Goal: Task Accomplishment & Management: Manage account settings

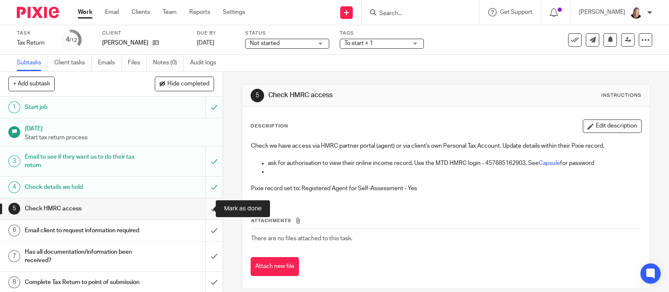
click at [201, 209] on input "submit" at bounding box center [111, 208] width 223 height 21
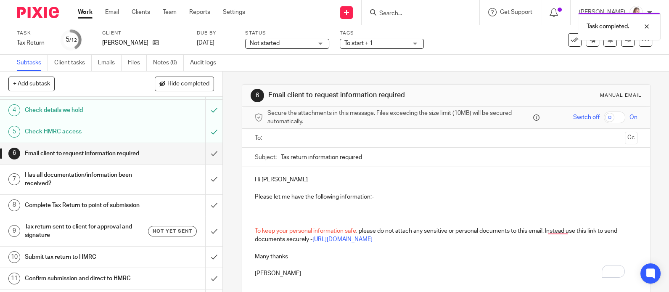
scroll to position [112, 0]
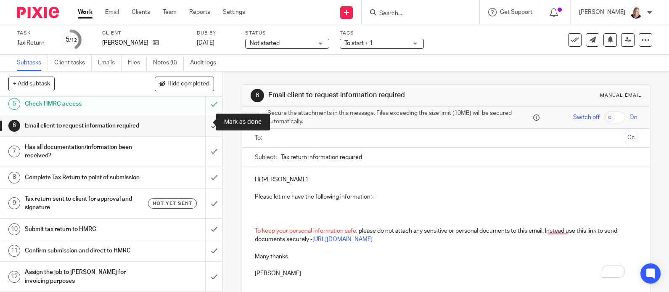
click at [204, 121] on input "submit" at bounding box center [111, 125] width 223 height 21
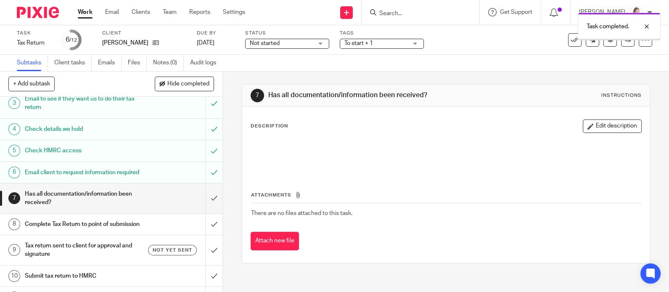
scroll to position [112, 0]
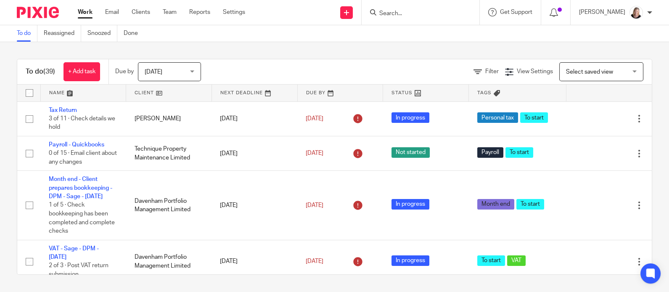
click at [390, 11] on input "Search" at bounding box center [417, 14] width 76 height 8
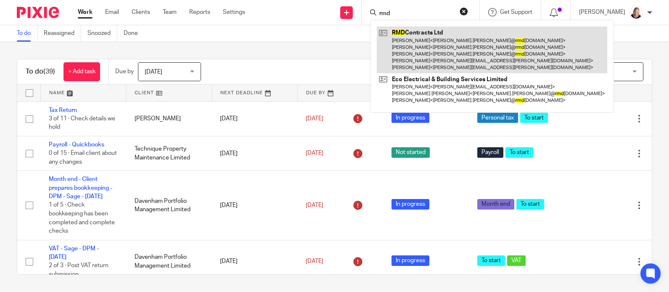
type input "rmd"
click at [422, 53] on link at bounding box center [492, 50] width 231 height 47
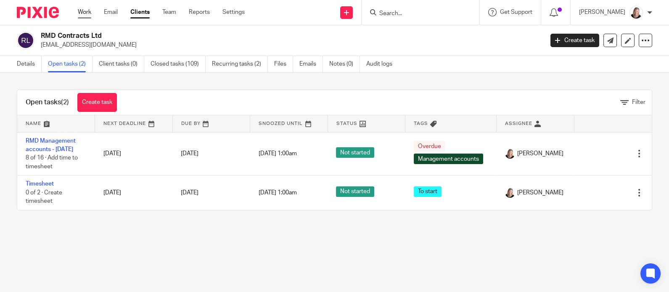
click at [87, 12] on link "Work" at bounding box center [84, 12] width 13 height 8
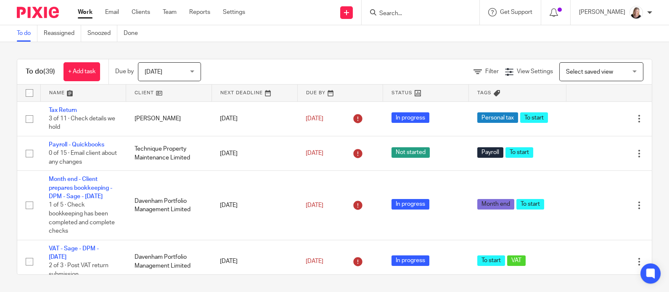
click at [146, 91] on link at bounding box center [168, 93] width 85 height 17
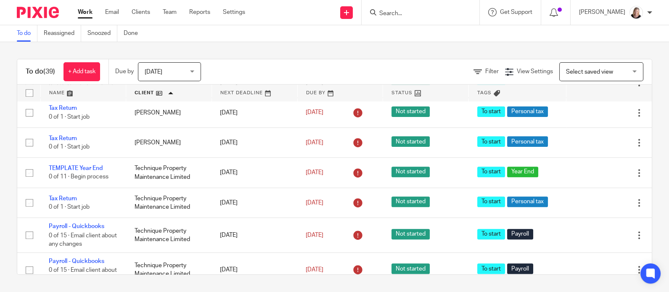
scroll to position [1234, 0]
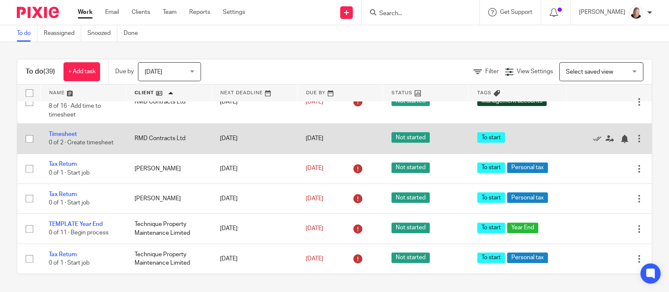
click at [635, 143] on div at bounding box center [639, 138] width 8 height 8
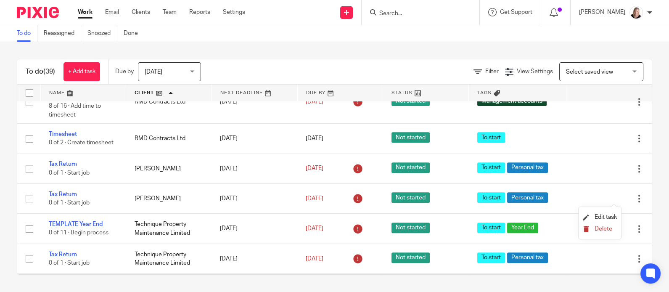
click at [602, 229] on span "Delete" at bounding box center [604, 229] width 18 height 6
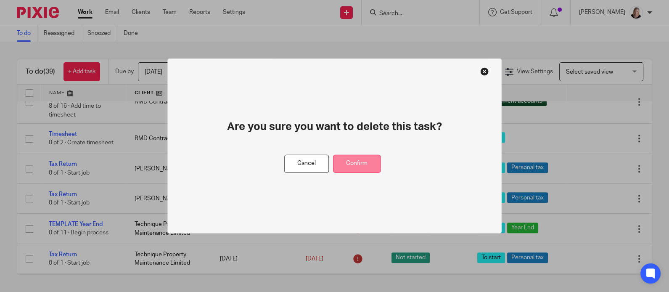
click at [353, 162] on button "Confirm" at bounding box center [357, 164] width 48 height 18
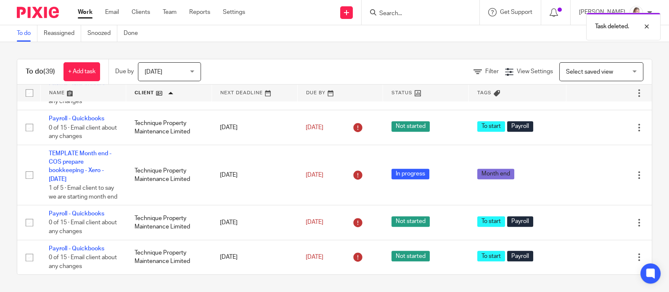
scroll to position [1471, 0]
